Goal: Find specific page/section: Find specific page/section

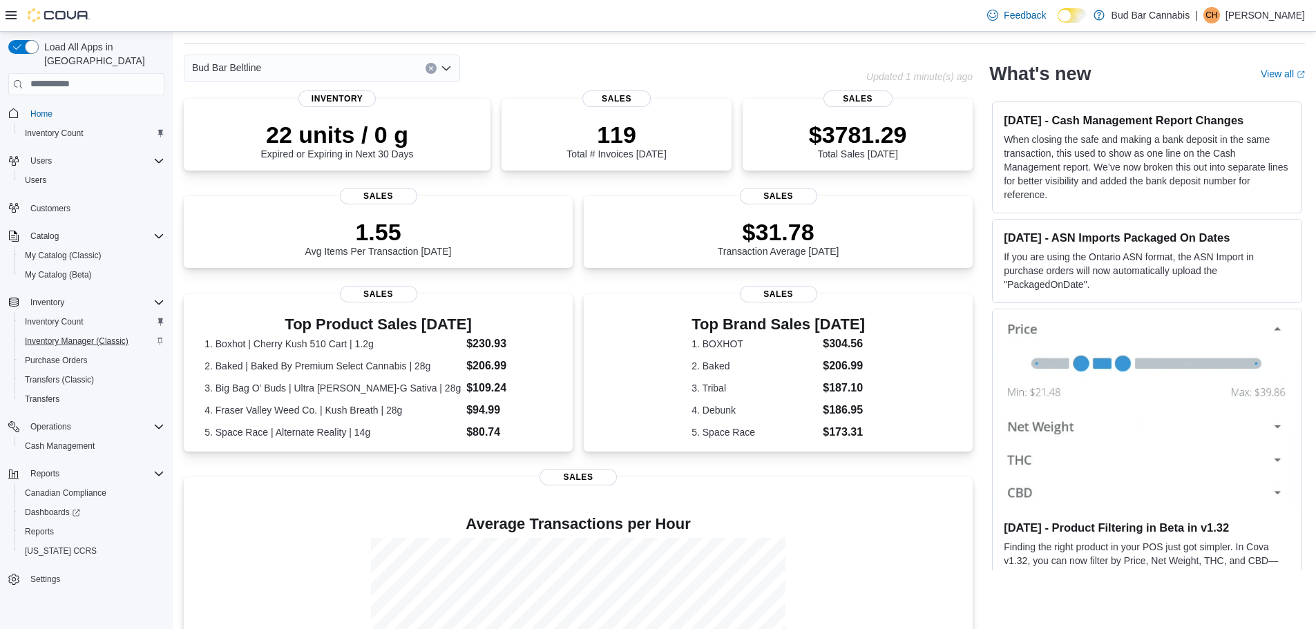
scroll to position [69, 0]
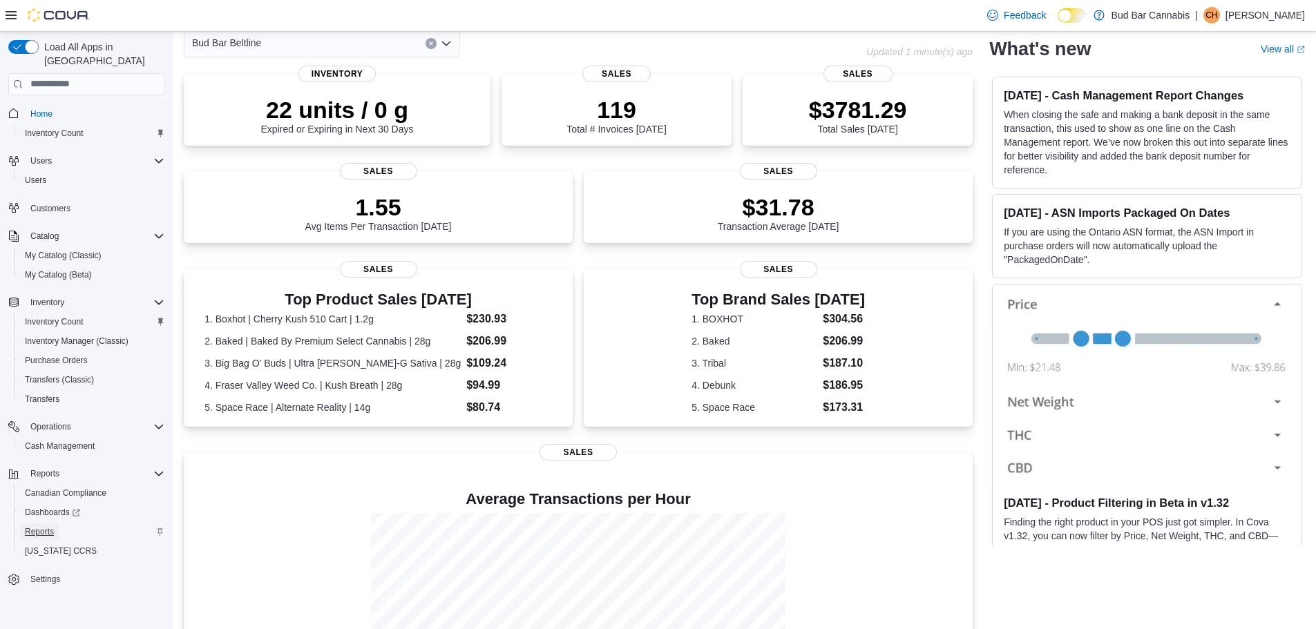
click at [50, 526] on span "Reports" at bounding box center [39, 531] width 29 height 11
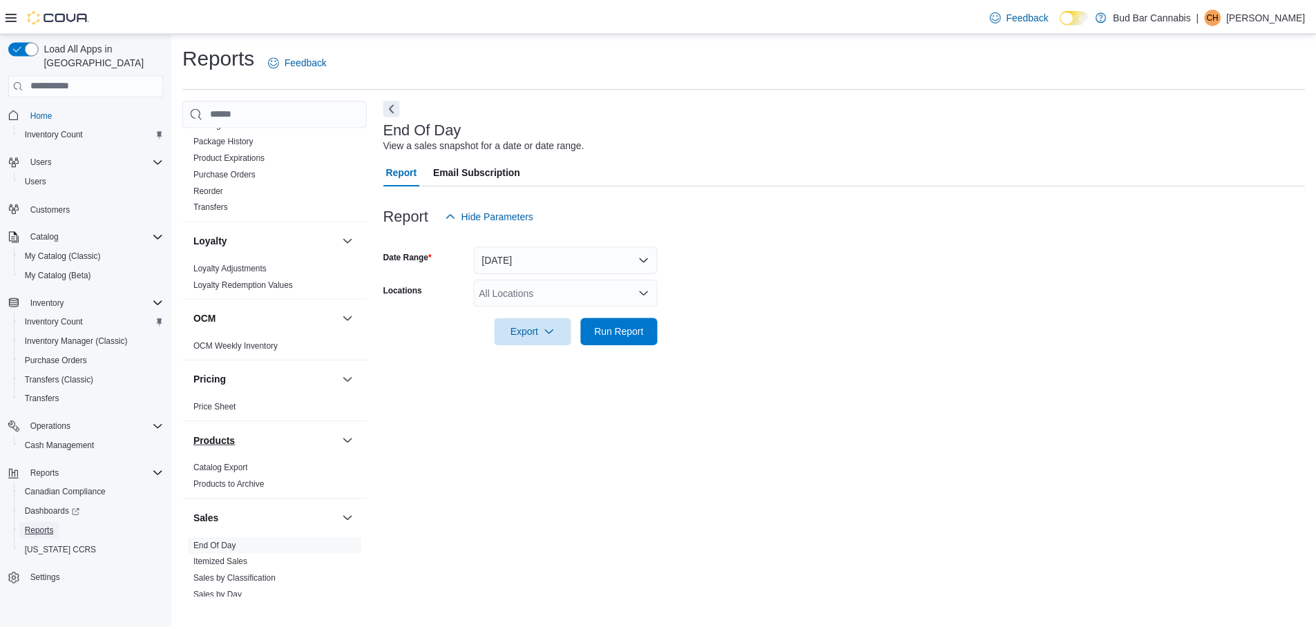
scroll to position [622, 0]
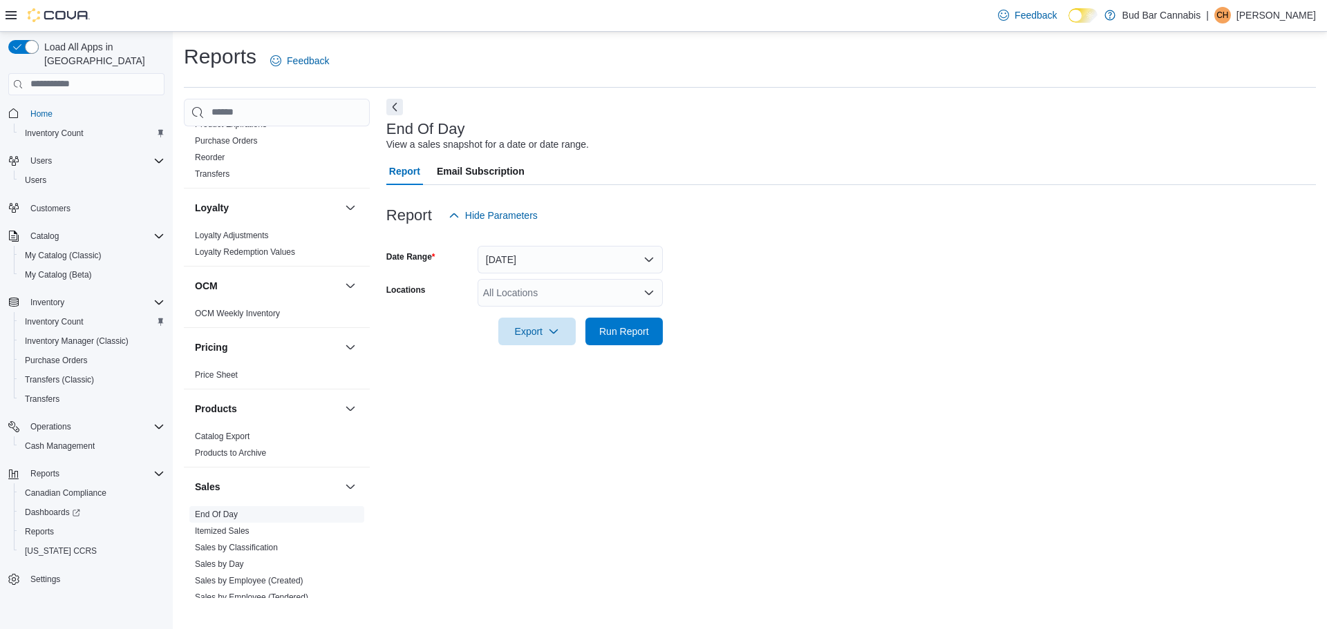
click at [232, 512] on link "End Of Day" at bounding box center [216, 515] width 43 height 10
click at [537, 289] on div "All Locations" at bounding box center [569, 293] width 185 height 28
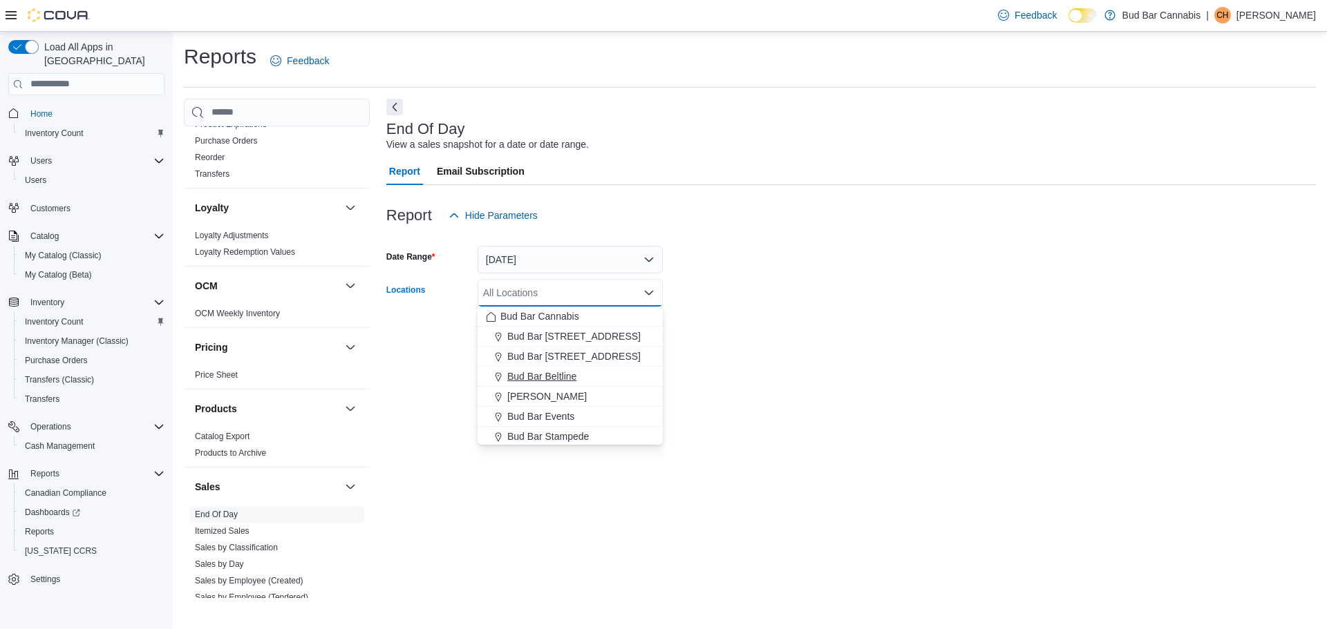
click at [547, 372] on span "Bud Bar Beltline" at bounding box center [541, 377] width 69 height 14
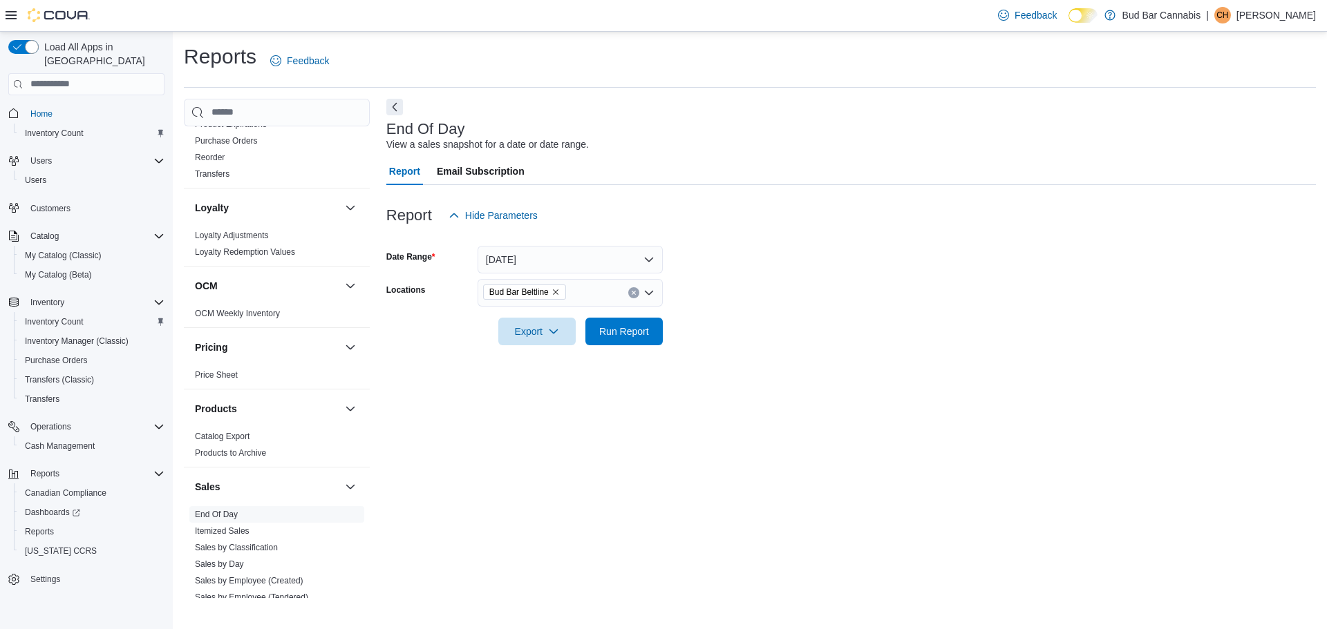
click at [768, 350] on div at bounding box center [850, 353] width 929 height 17
click at [637, 338] on span "Run Report" at bounding box center [624, 331] width 50 height 14
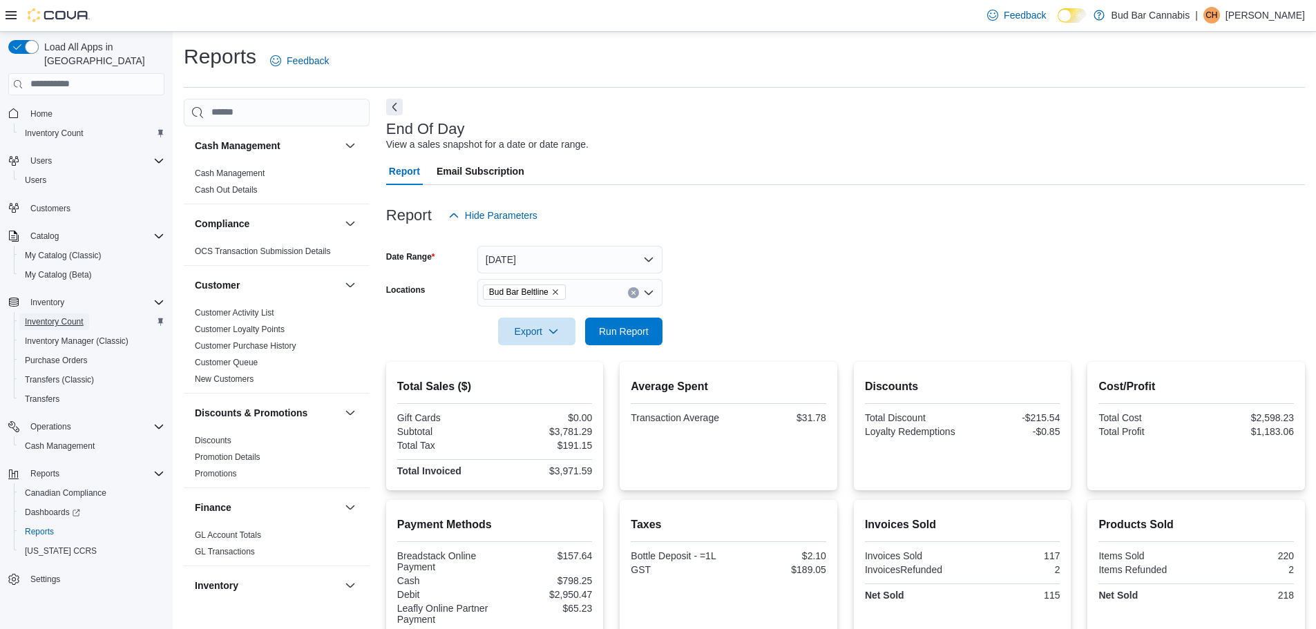
click at [64, 316] on span "Inventory Count" at bounding box center [54, 321] width 59 height 11
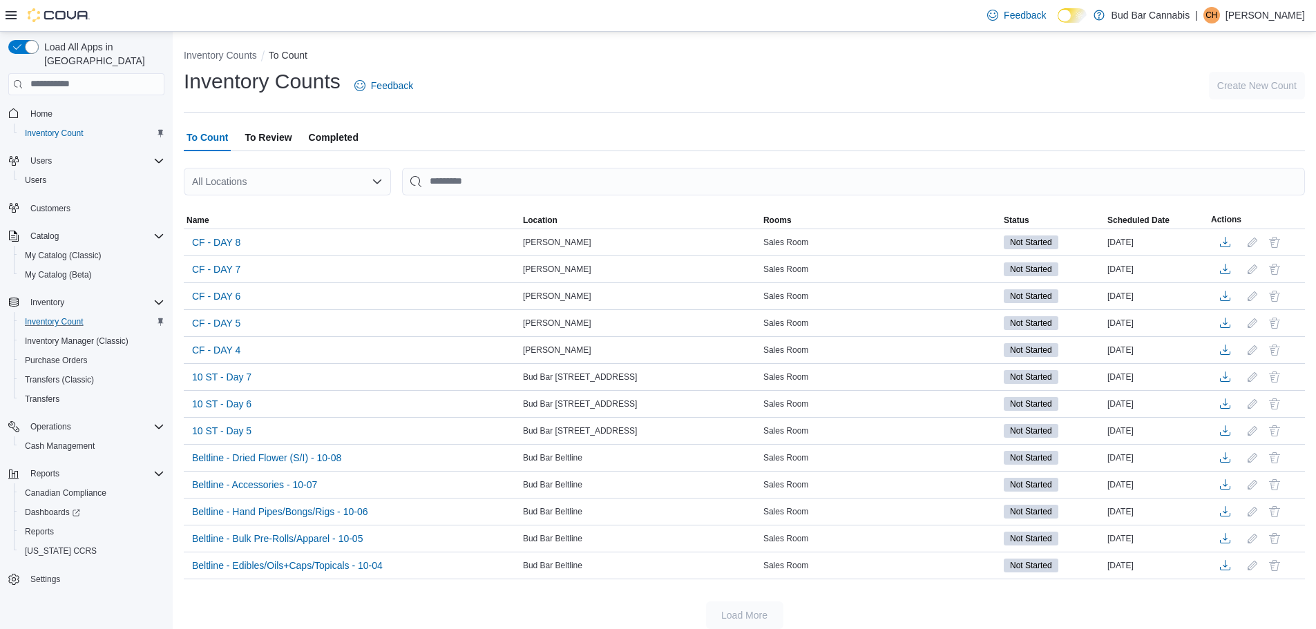
click at [324, 180] on div "All Locations" at bounding box center [287, 182] width 207 height 28
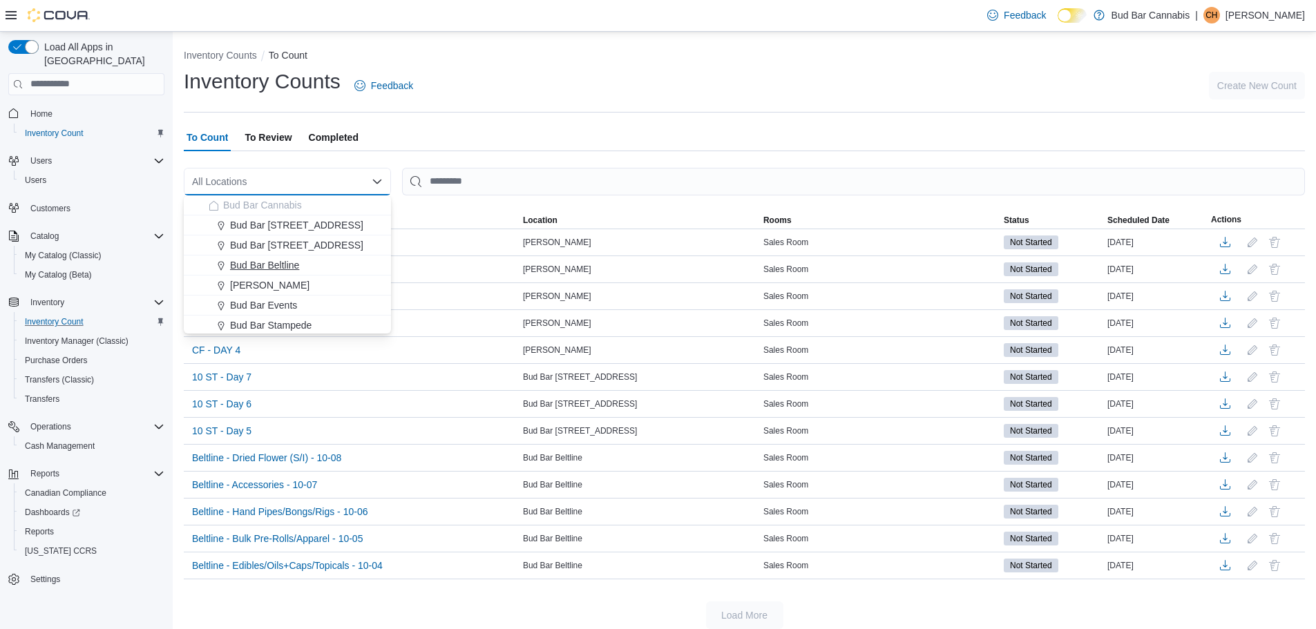
click at [274, 264] on span "Bud Bar Beltline" at bounding box center [264, 265] width 69 height 14
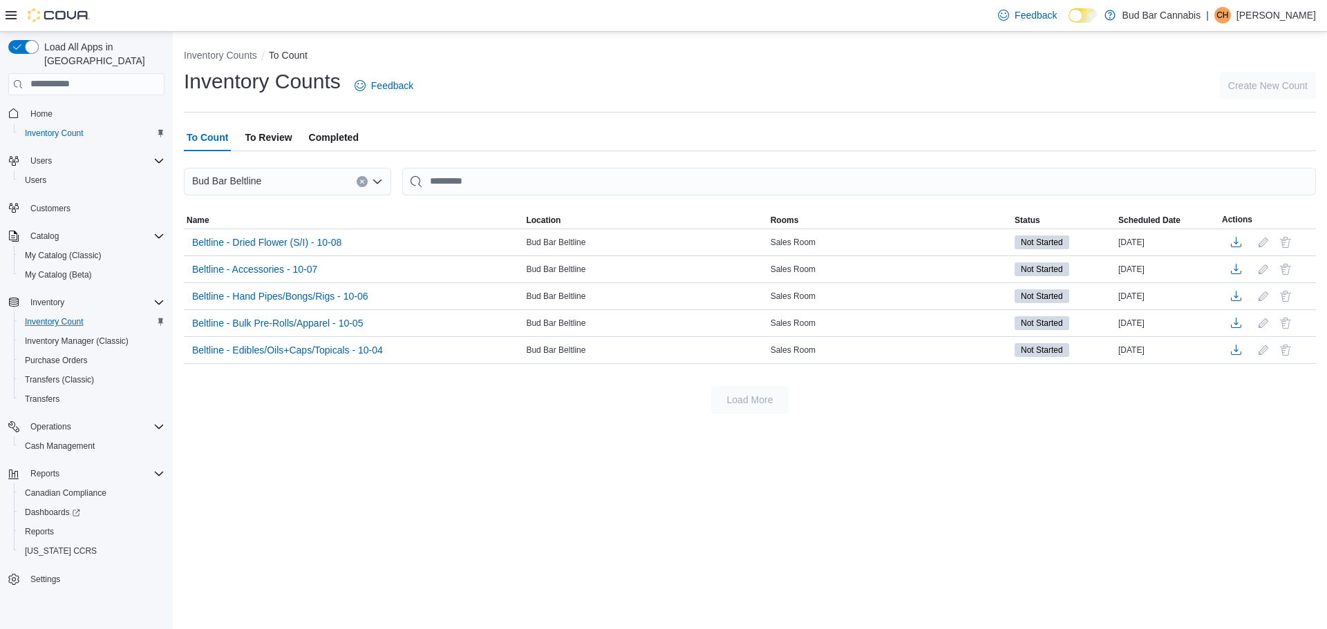
click at [359, 179] on icon "Clear input" at bounding box center [362, 182] width 6 height 6
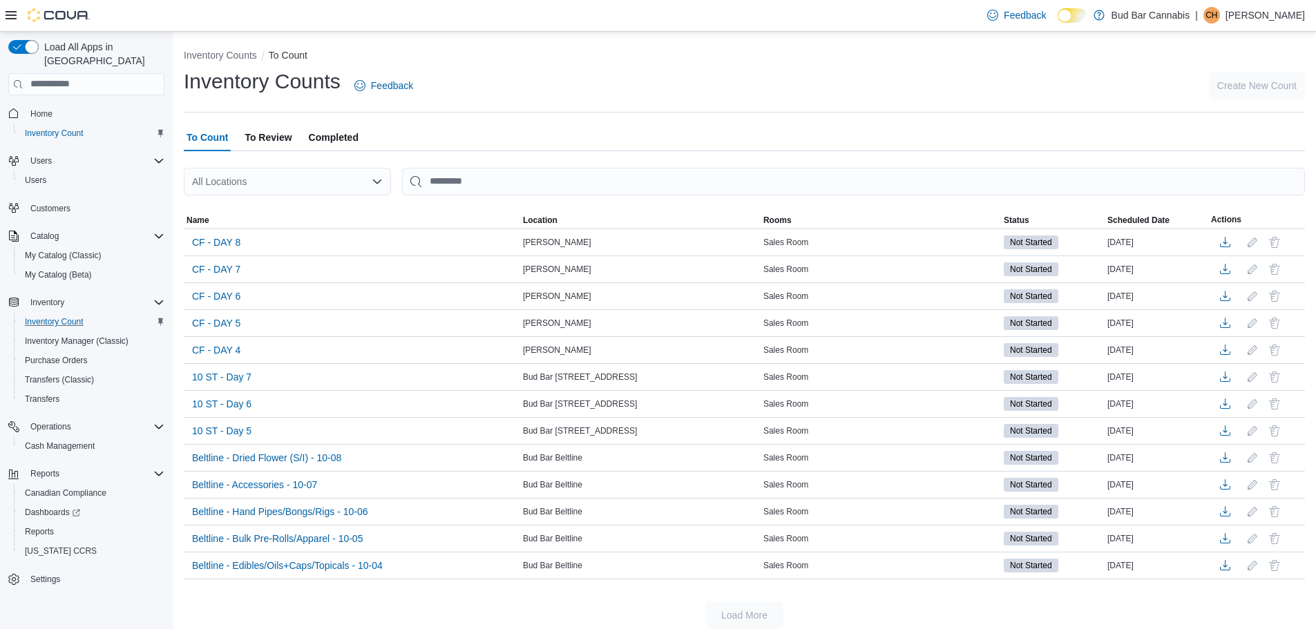
click at [529, 115] on div "Inventory Counts To Count Inventory Counts Feedback Create New Count To Count T…" at bounding box center [744, 336] width 1143 height 609
click at [54, 250] on span "My Catalog (Classic)" at bounding box center [63, 255] width 77 height 11
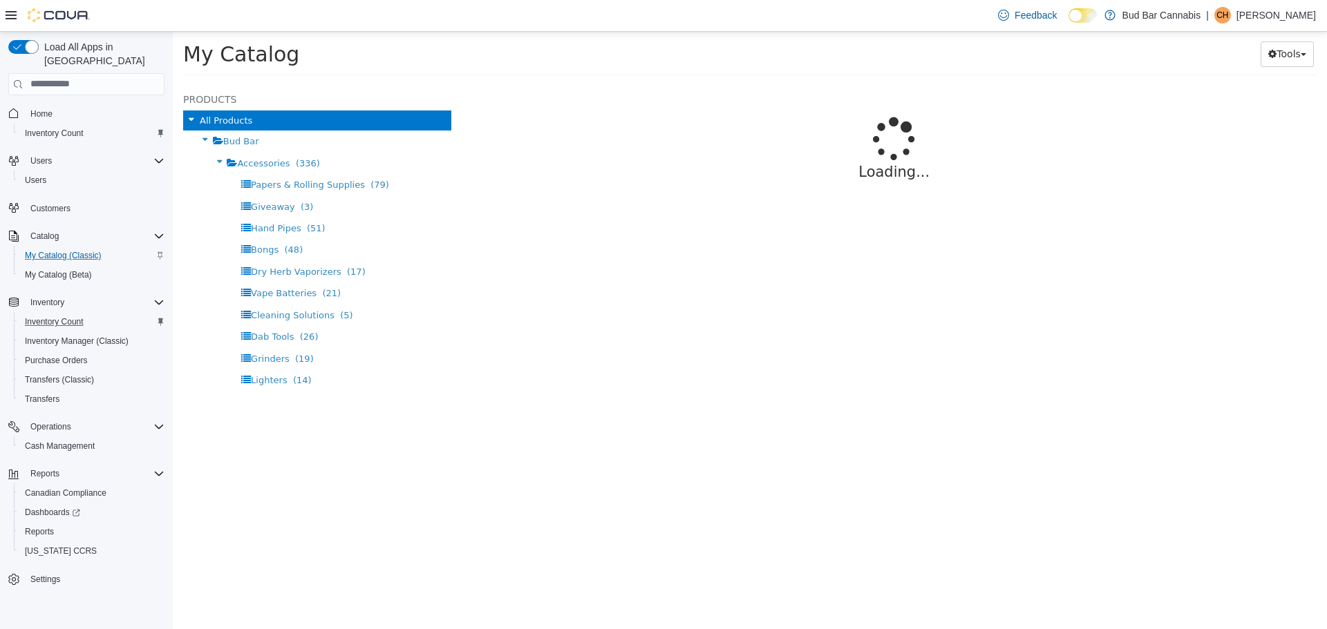
select select "**********"
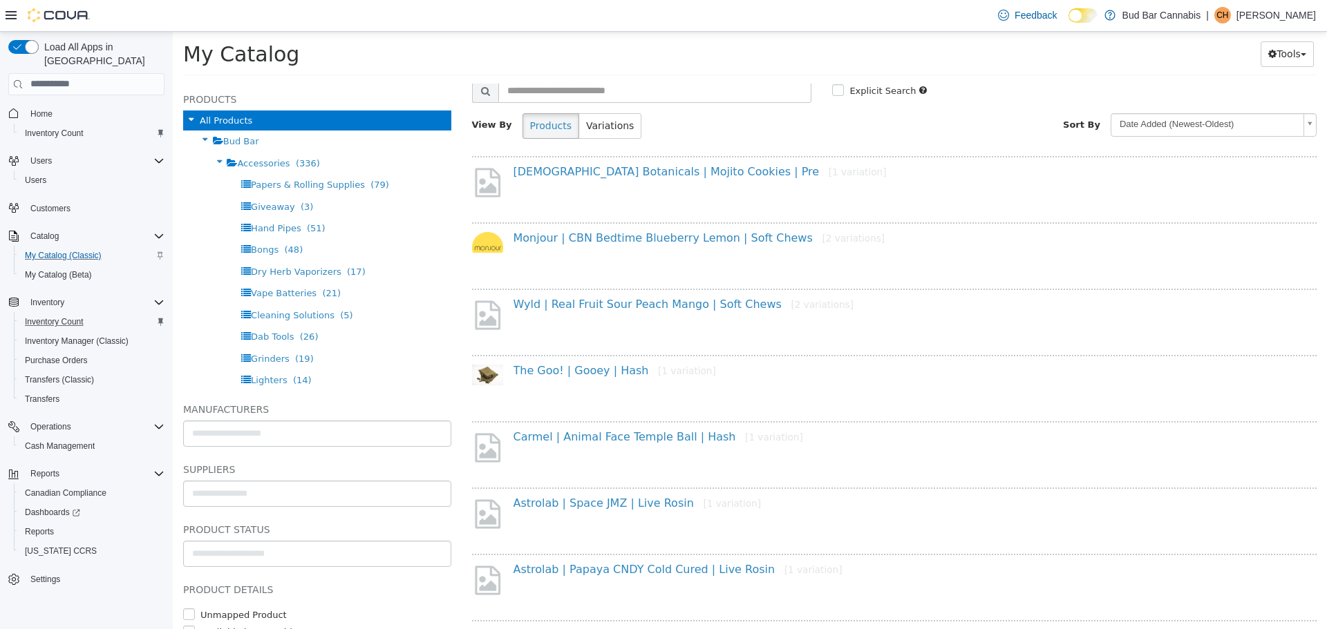
scroll to position [69, 0]
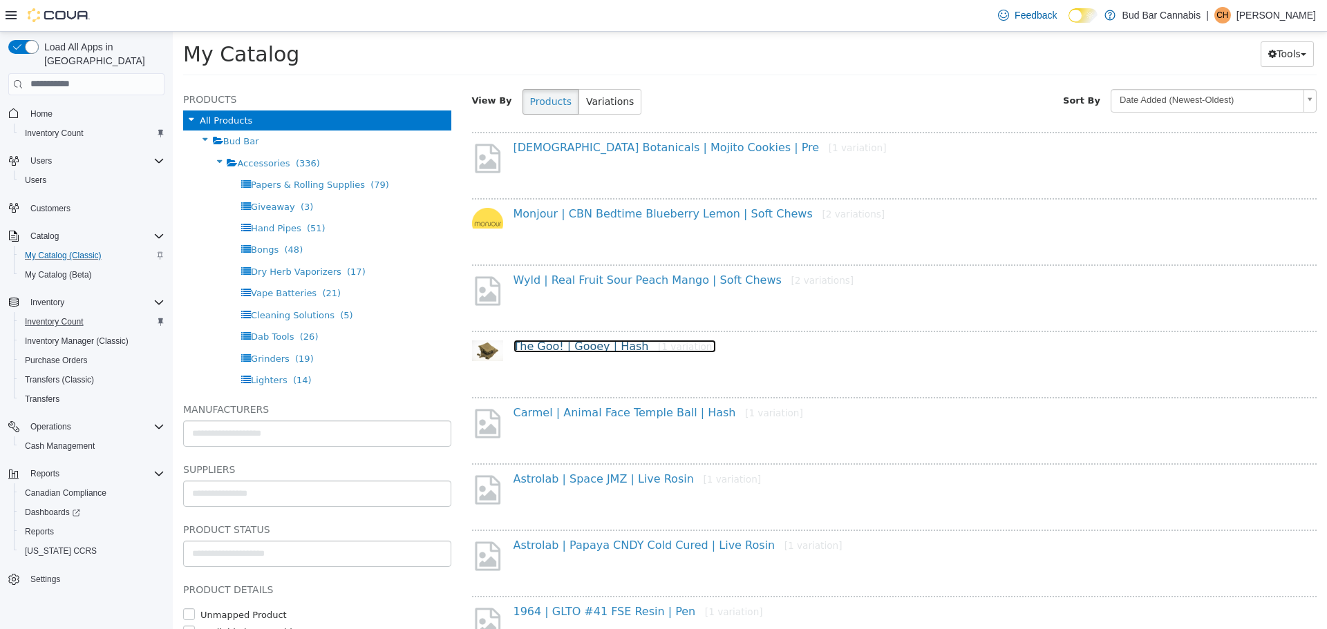
click at [591, 351] on link "The Goo! | Gooey | Hash [1 variation]" at bounding box center [614, 345] width 202 height 13
